Goal: Task Accomplishment & Management: Complete application form

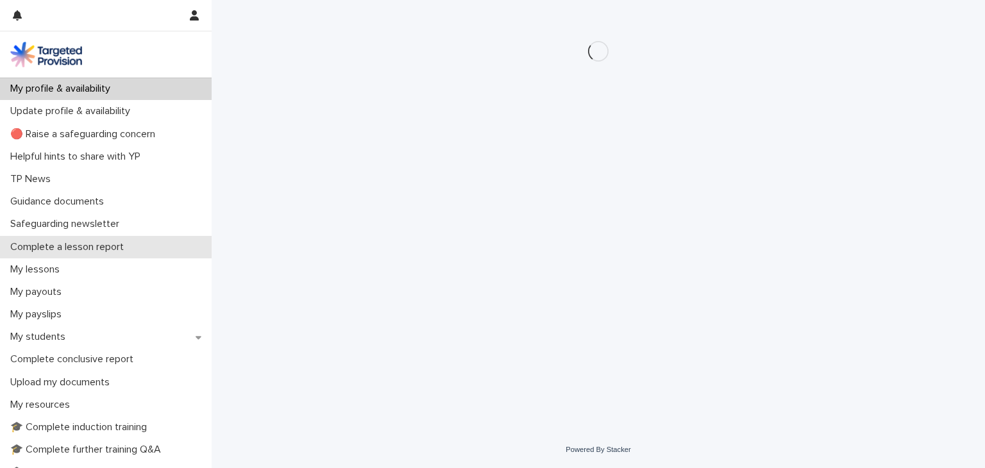
click at [74, 243] on p "Complete a lesson report" at bounding box center [69, 247] width 129 height 12
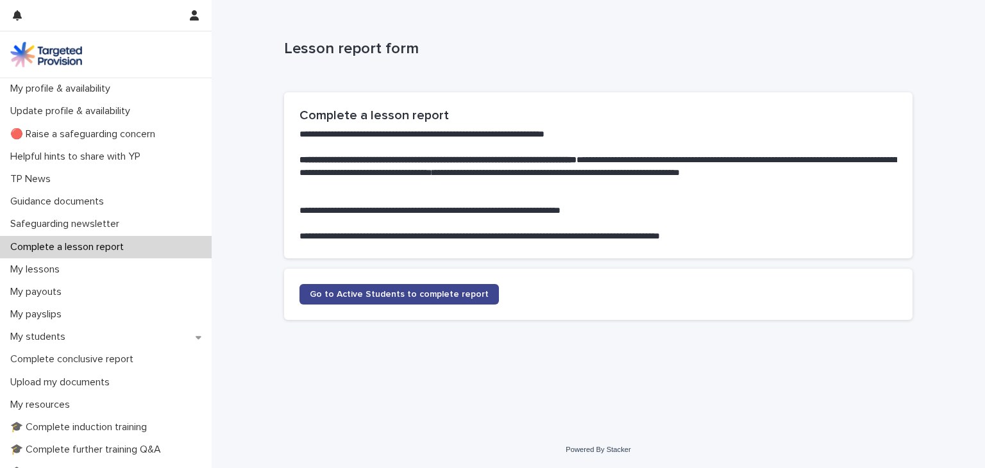
click at [351, 290] on span "Go to Active Students to complete report" at bounding box center [399, 294] width 179 height 9
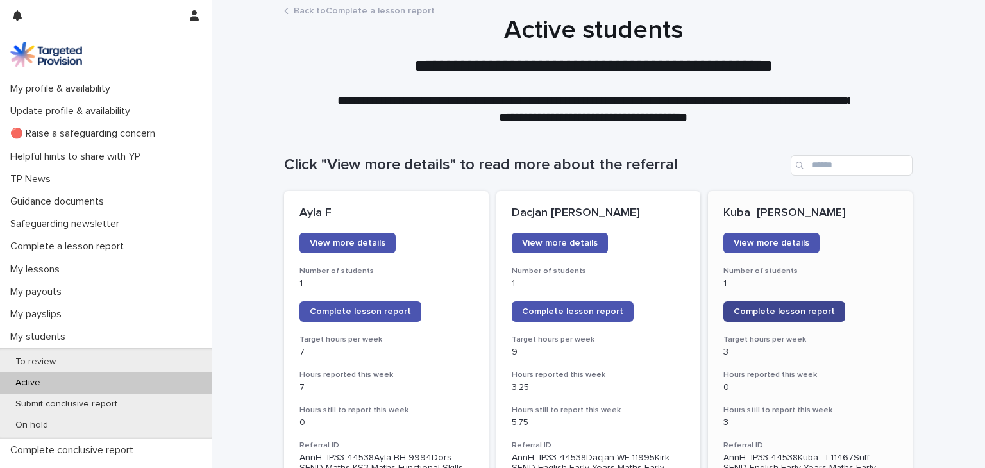
click at [777, 314] on span "Complete lesson report" at bounding box center [784, 311] width 101 height 9
